Goal: Task Accomplishment & Management: Manage account settings

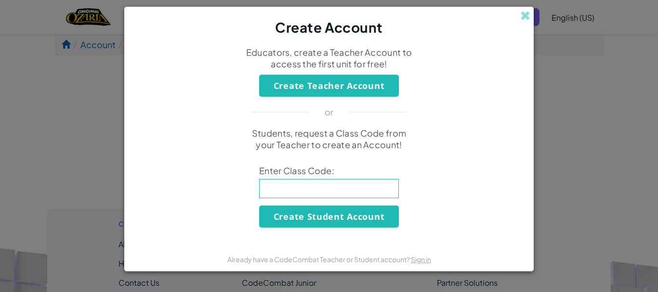
click at [295, 189] on input at bounding box center [329, 188] width 140 height 19
click at [497, 160] on div "Students, request a Class Code from your Teacher to create an Account! Enter Cl…" at bounding box center [329, 178] width 390 height 100
click at [658, 127] on div "Create Account Educators, create a Teacher Account to access the first unit for…" at bounding box center [329, 146] width 658 height 292
click at [521, 18] on span at bounding box center [525, 16] width 10 height 10
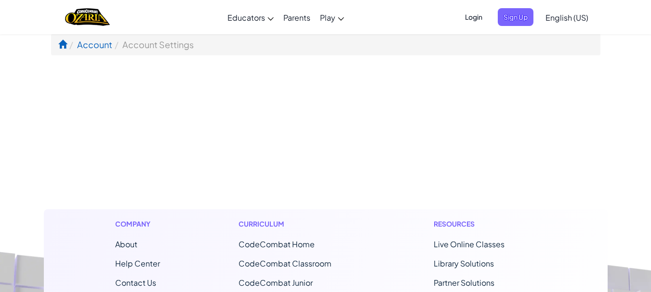
click at [471, 17] on span "Login" at bounding box center [473, 17] width 29 height 18
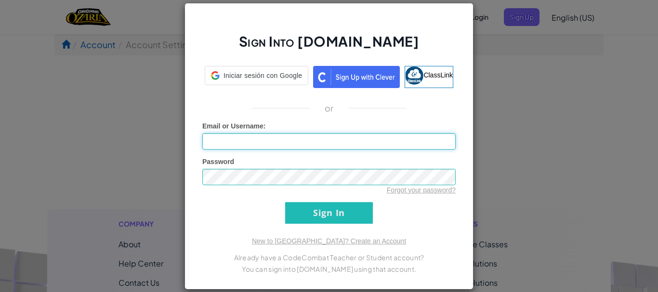
type input "[PERSON_NAME]"
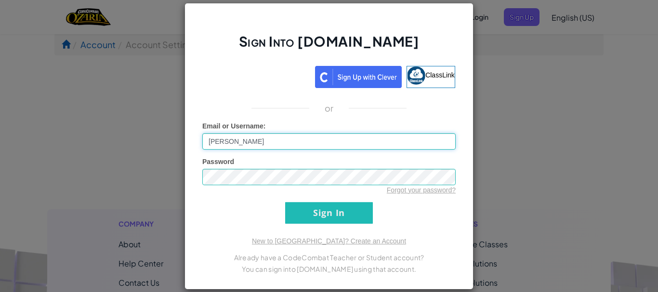
drag, startPoint x: 271, startPoint y: 145, endPoint x: 154, endPoint y: 141, distance: 117.1
click at [159, 142] on div "Sign Into [DOMAIN_NAME] ClassLink or Unknown Error Email or Username : [PERSON_…" at bounding box center [329, 146] width 658 height 292
type input "[EMAIL_ADDRESS][DOMAIN_NAME]"
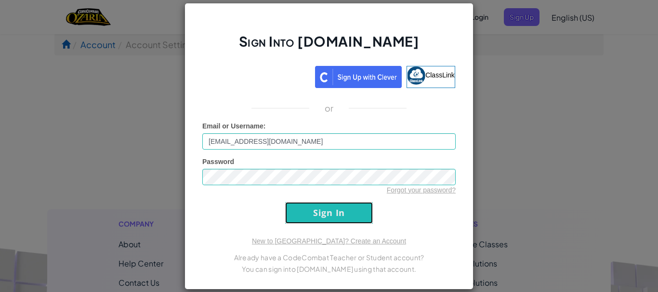
click at [322, 213] on input "Sign In" at bounding box center [329, 213] width 88 height 22
